Goal: Browse casually

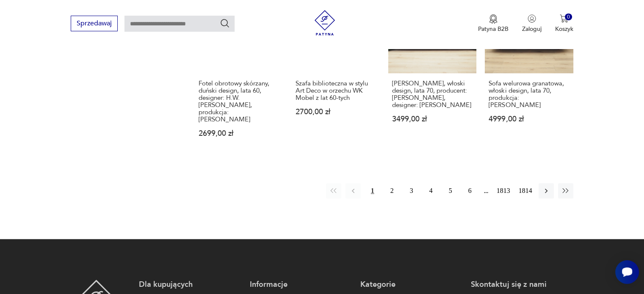
scroll to position [885, 0]
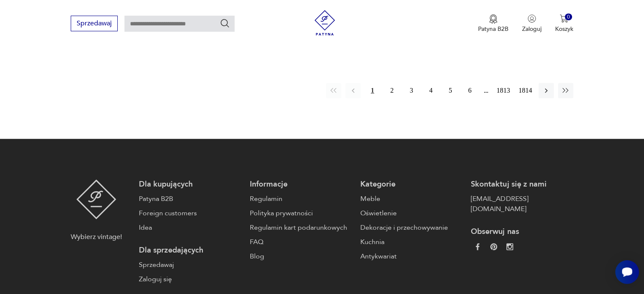
drag, startPoint x: 393, startPoint y: 52, endPoint x: 443, endPoint y: 3, distance: 69.5
click at [393, 83] on button "2" at bounding box center [392, 90] width 15 height 15
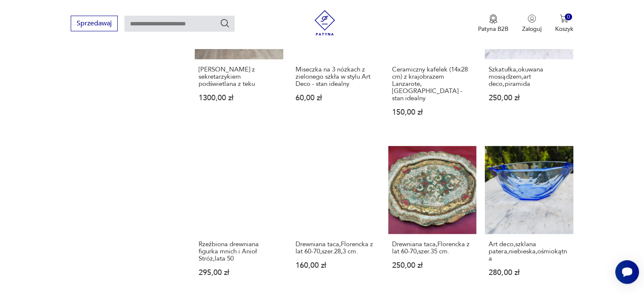
scroll to position [745, 0]
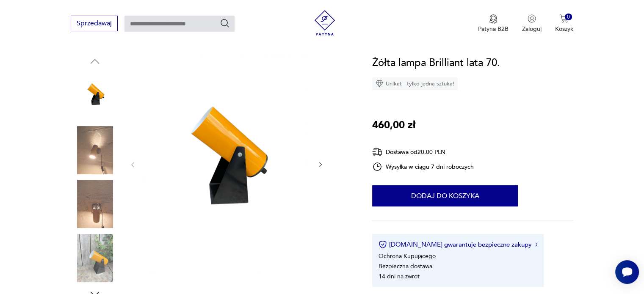
click at [83, 154] on img at bounding box center [95, 150] width 48 height 48
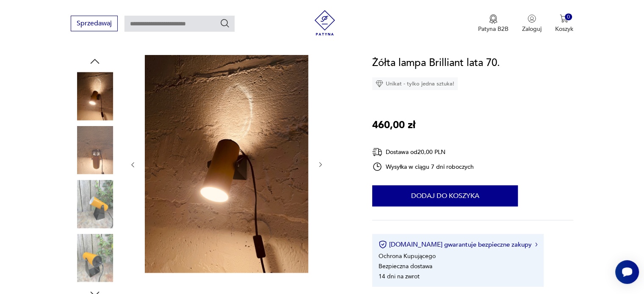
click at [83, 154] on img at bounding box center [95, 150] width 48 height 48
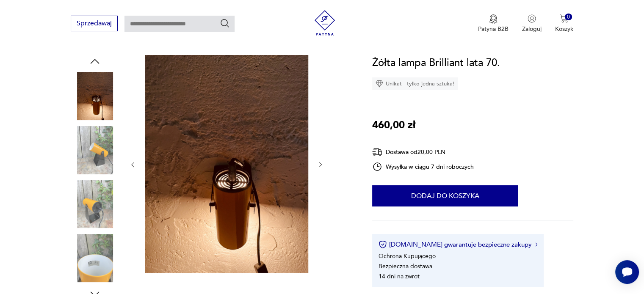
click at [83, 154] on img at bounding box center [95, 150] width 48 height 48
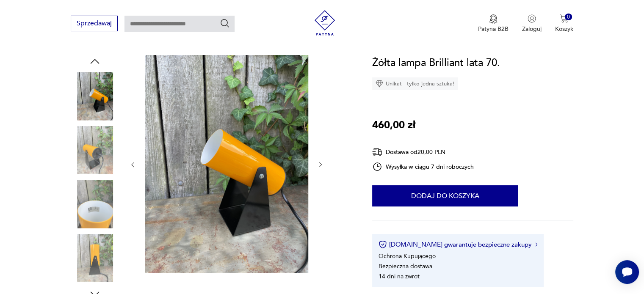
click at [83, 154] on img at bounding box center [95, 150] width 48 height 48
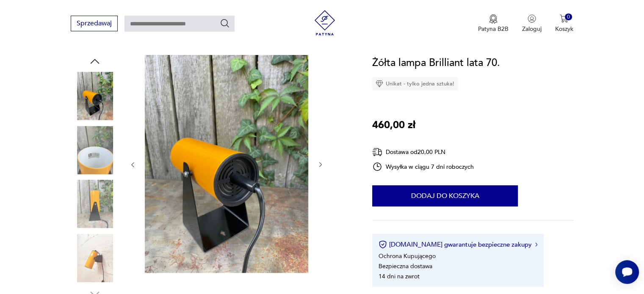
click at [83, 154] on img at bounding box center [95, 150] width 48 height 48
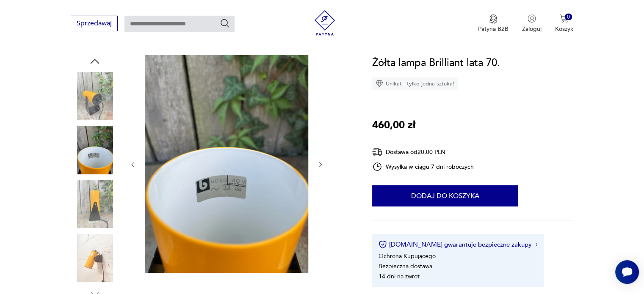
click at [98, 211] on img at bounding box center [95, 204] width 48 height 48
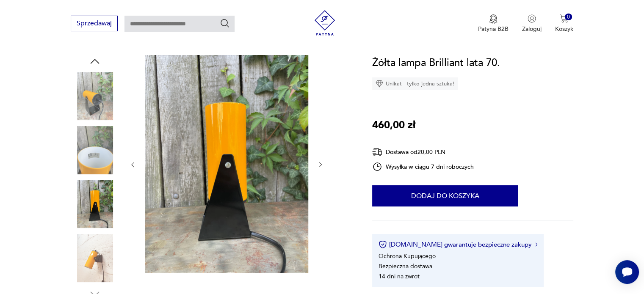
click at [90, 264] on img at bounding box center [95, 258] width 48 height 48
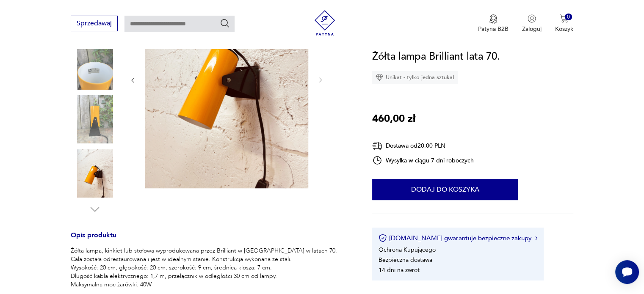
scroll to position [127, 0]
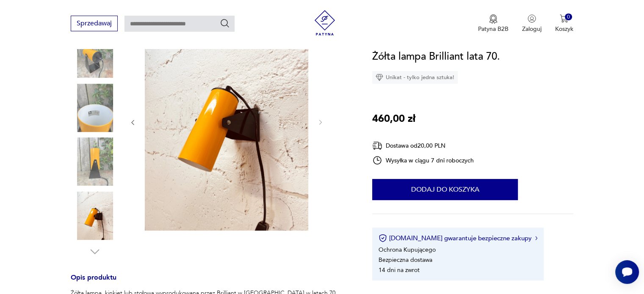
click at [102, 159] on img at bounding box center [95, 162] width 48 height 48
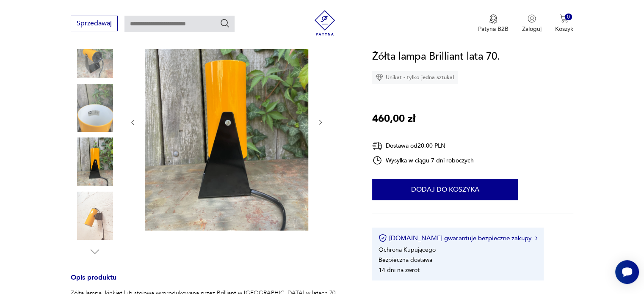
click at [94, 92] on img at bounding box center [95, 108] width 48 height 48
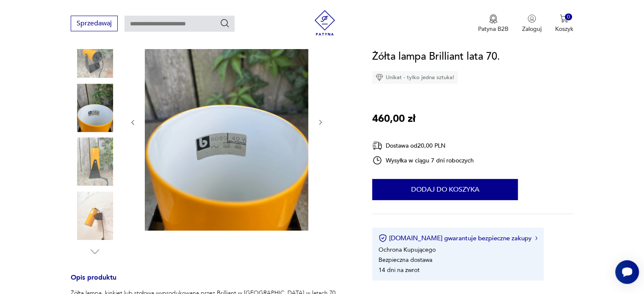
click at [97, 73] on img at bounding box center [95, 54] width 48 height 48
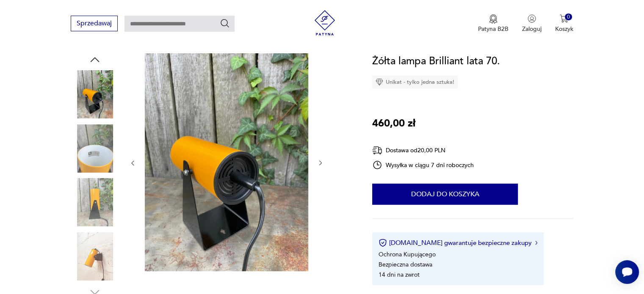
scroll to position [42, 0]
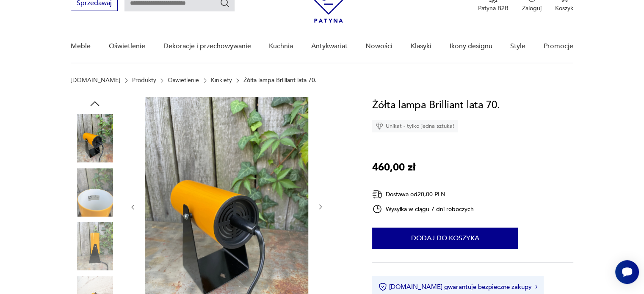
click at [97, 102] on icon "button" at bounding box center [95, 103] width 13 height 13
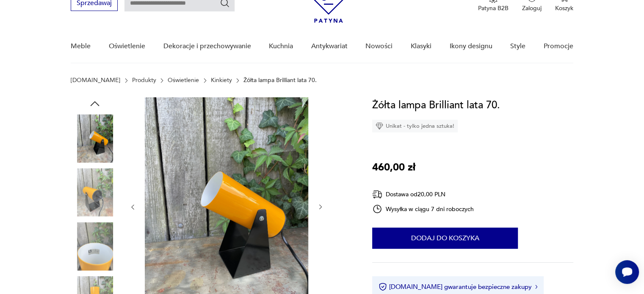
click at [97, 102] on icon "button" at bounding box center [95, 103] width 13 height 13
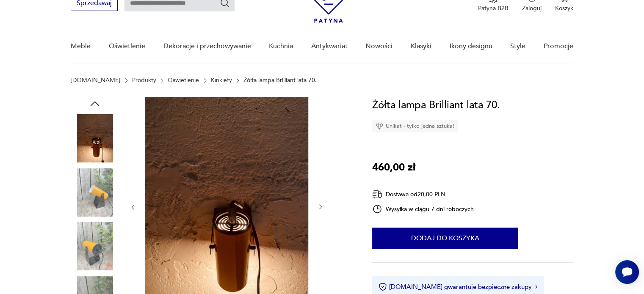
click at [96, 101] on icon "button" at bounding box center [95, 103] width 13 height 13
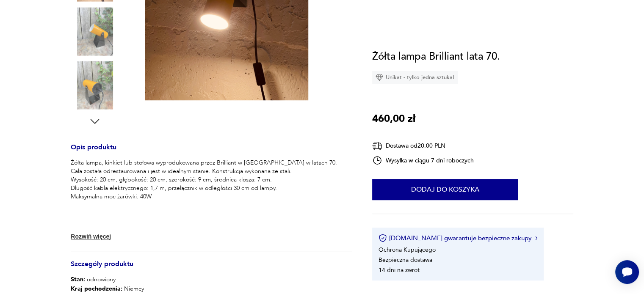
scroll to position [296, 0]
